Goal: Find specific page/section: Find specific page/section

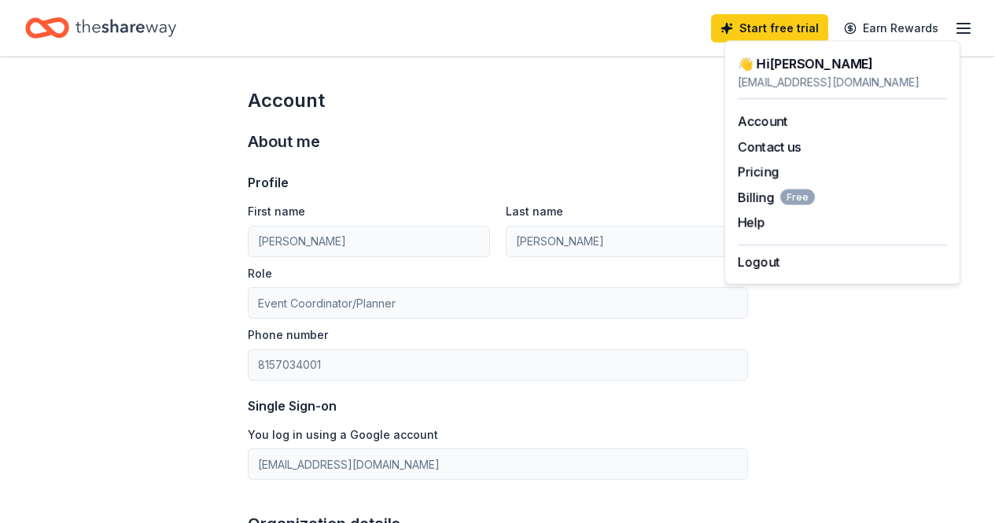
click at [135, 53] on div "Start free trial Earn Rewards" at bounding box center [497, 28] width 995 height 56
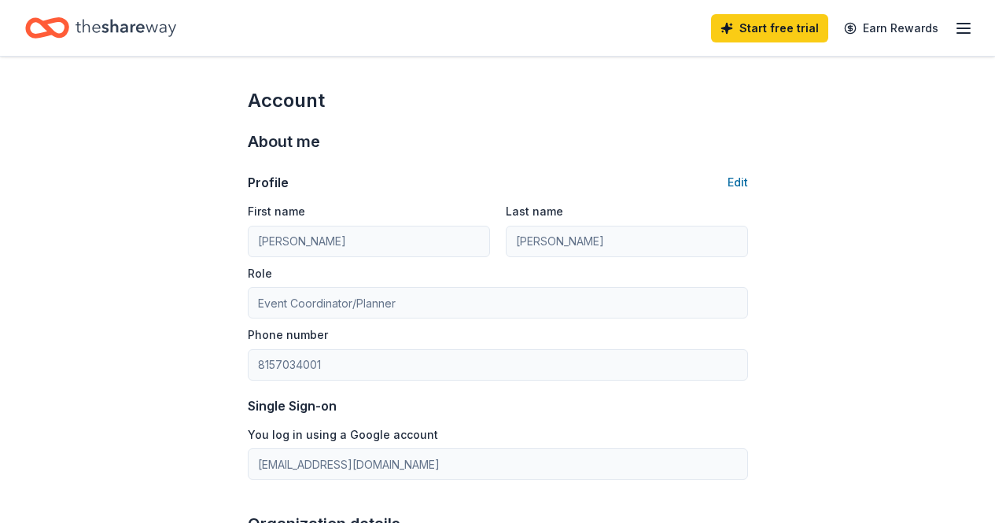
click at [141, 12] on icon "Home" at bounding box center [126, 28] width 101 height 32
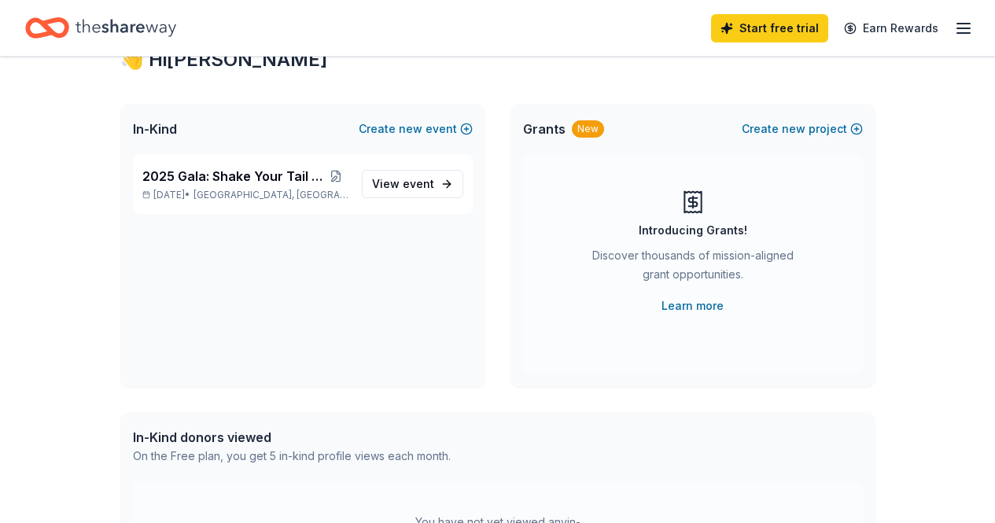
scroll to position [79, 0]
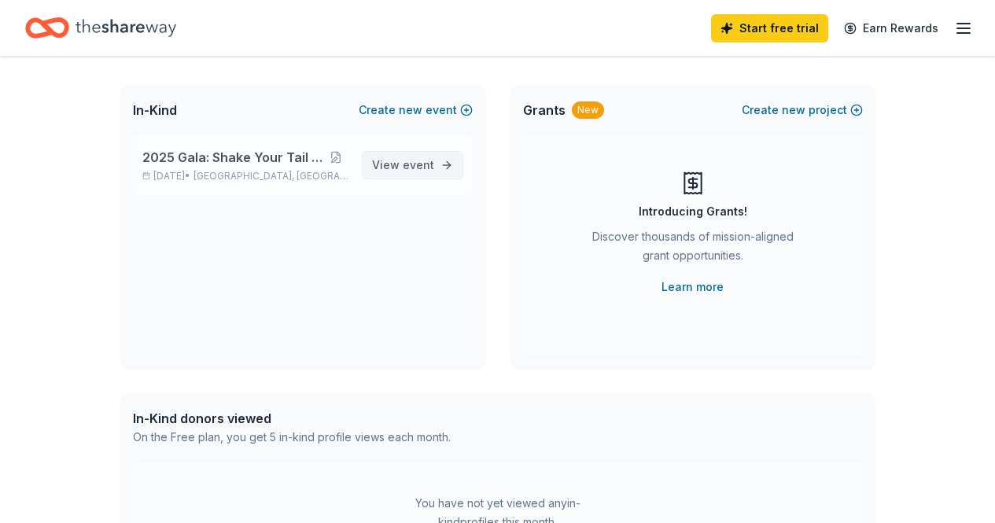
click at [415, 179] on link "View event" at bounding box center [412, 165] width 101 height 28
click at [378, 163] on span "View event" at bounding box center [403, 165] width 62 height 19
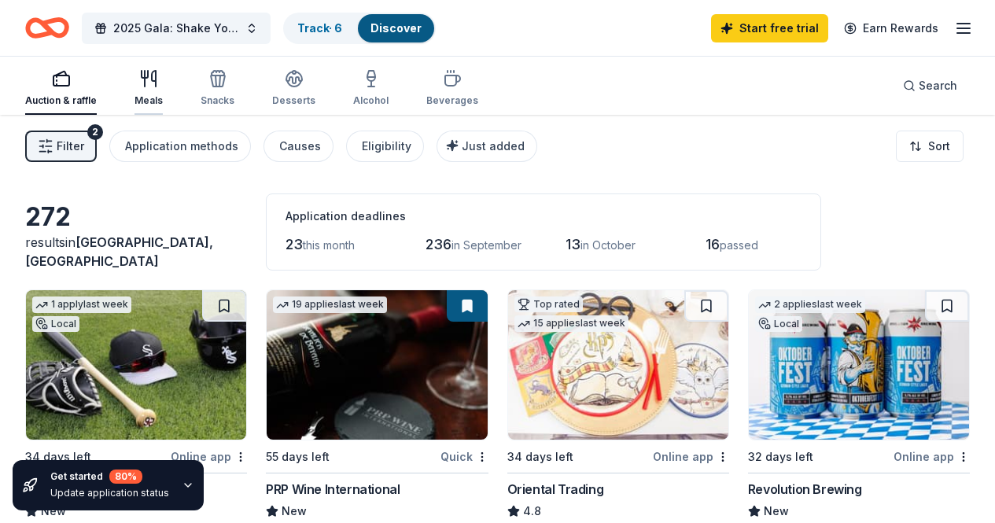
click at [163, 67] on button "Meals" at bounding box center [149, 89] width 28 height 52
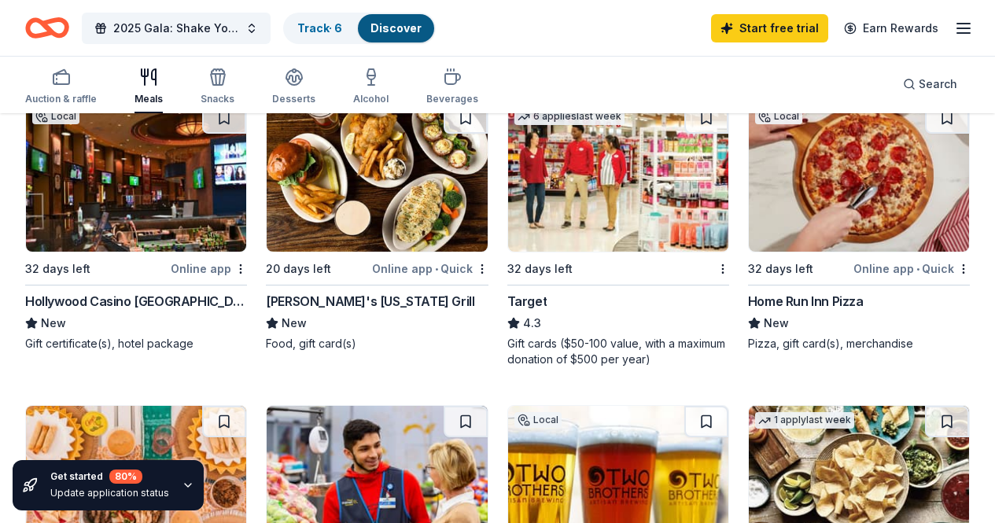
scroll to position [1101, 0]
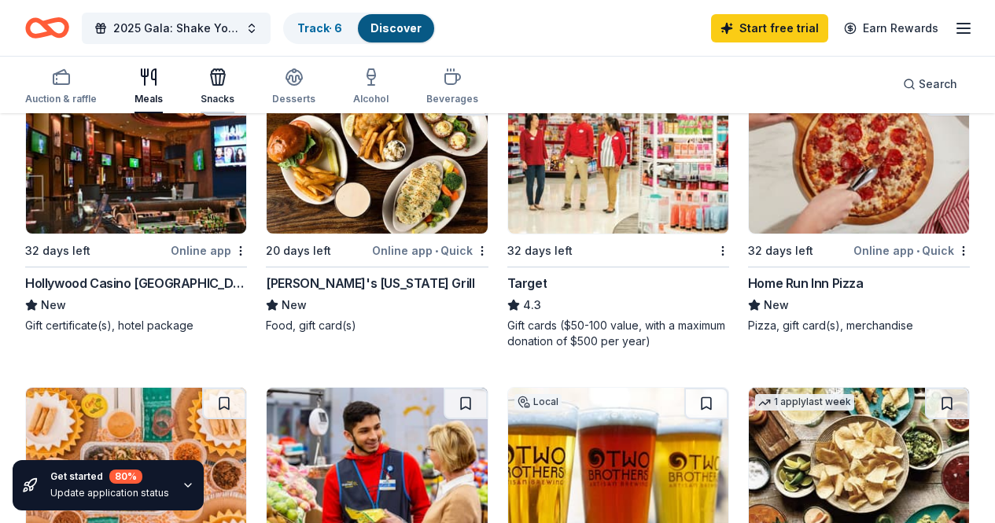
click at [227, 83] on icon "button" at bounding box center [217, 77] width 19 height 19
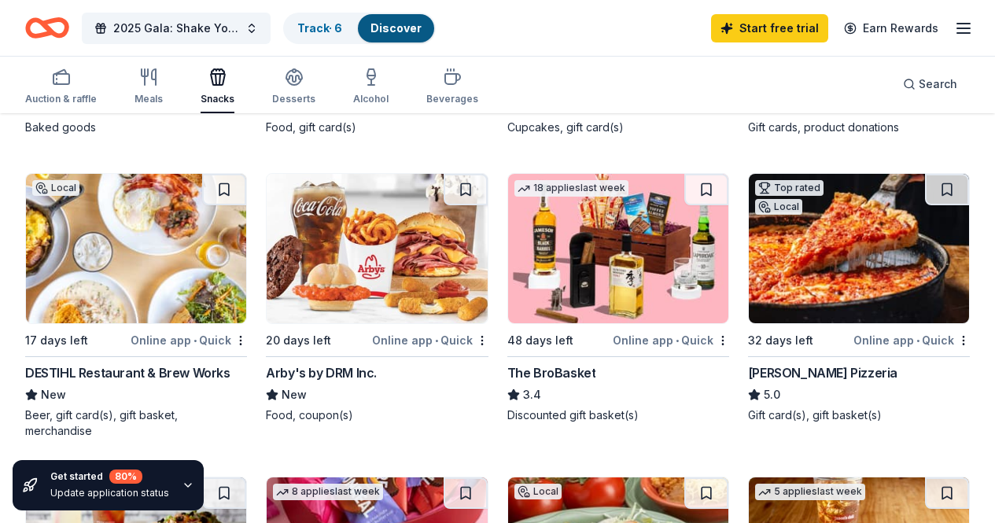
scroll to position [1059, 0]
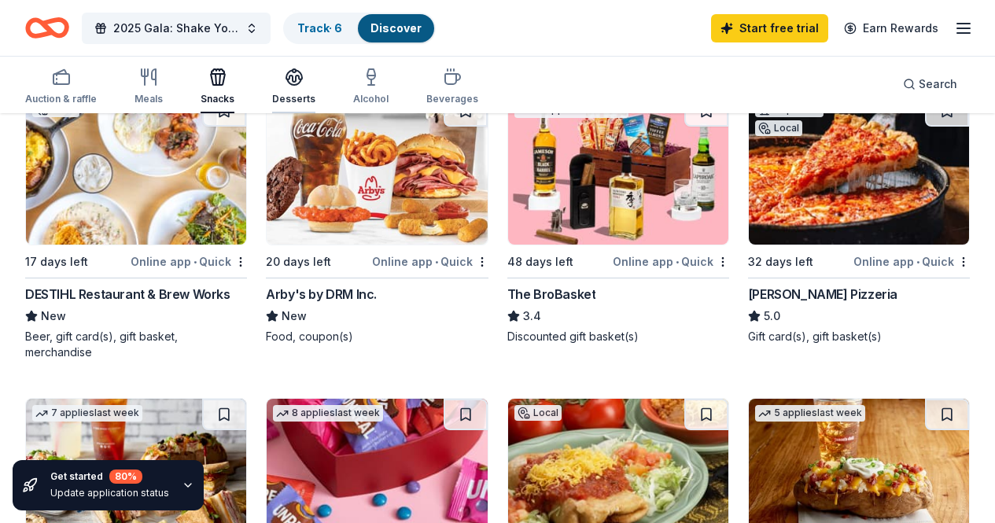
click at [304, 72] on icon "button" at bounding box center [294, 77] width 19 height 19
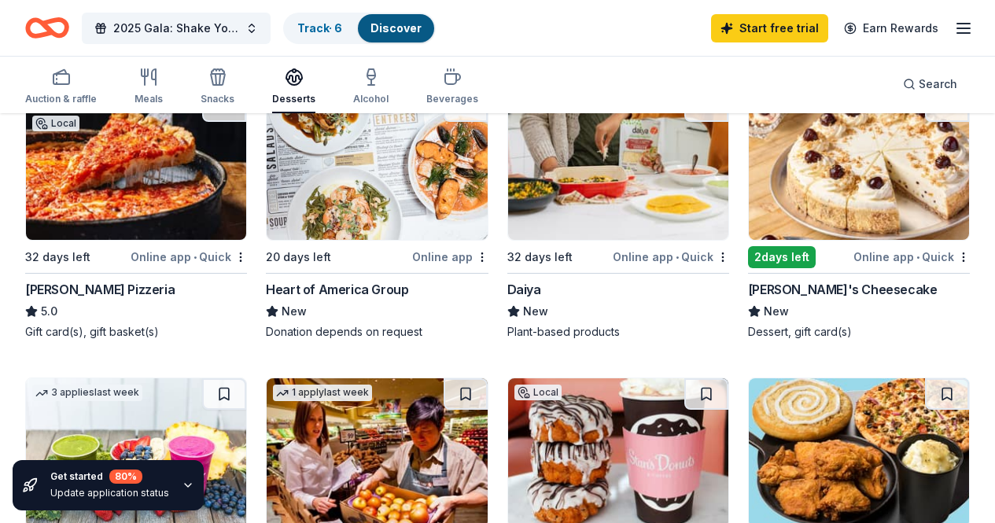
scroll to position [1101, 0]
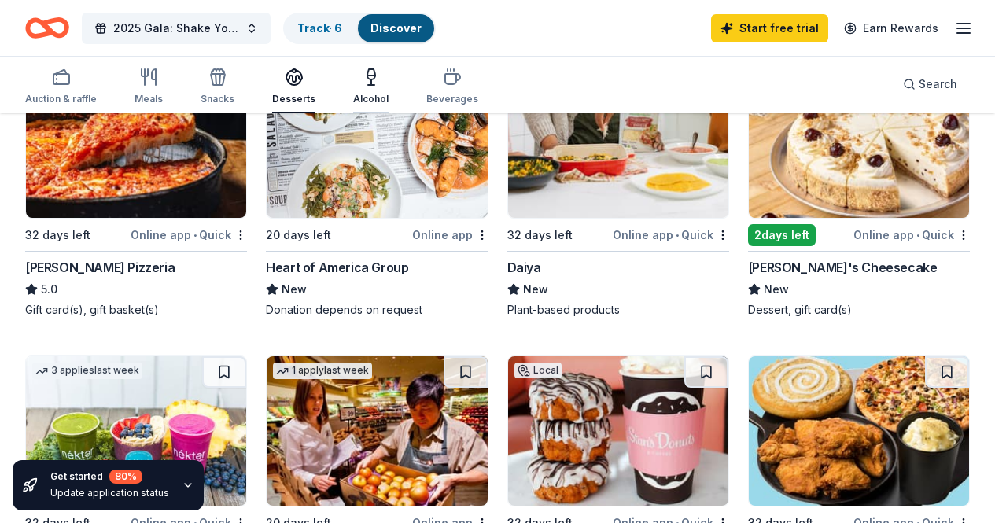
click at [375, 79] on icon "button" at bounding box center [371, 74] width 8 height 10
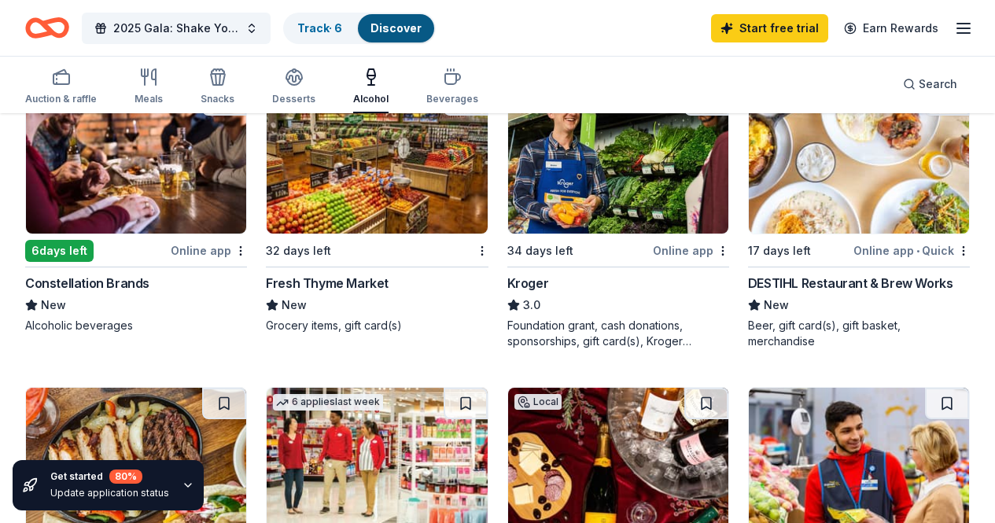
scroll to position [1101, 0]
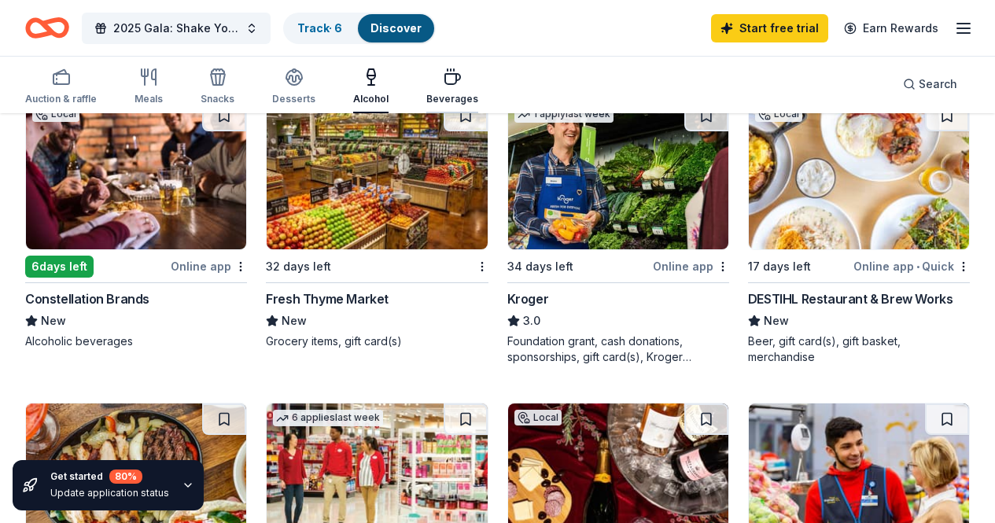
click at [464, 87] on div "Beverages" at bounding box center [452, 87] width 52 height 38
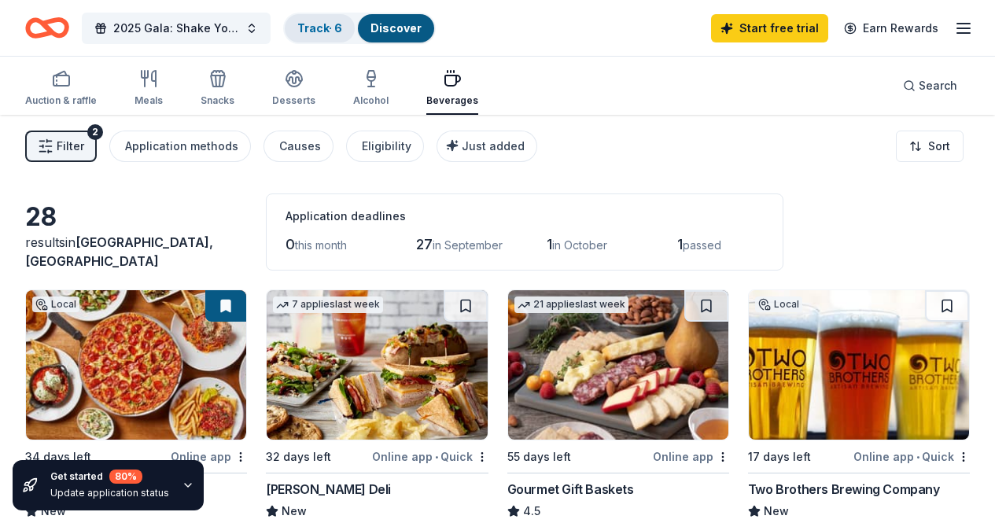
click at [334, 32] on link "Track · 6" at bounding box center [319, 27] width 45 height 13
